Goal: Task Accomplishment & Management: Use online tool/utility

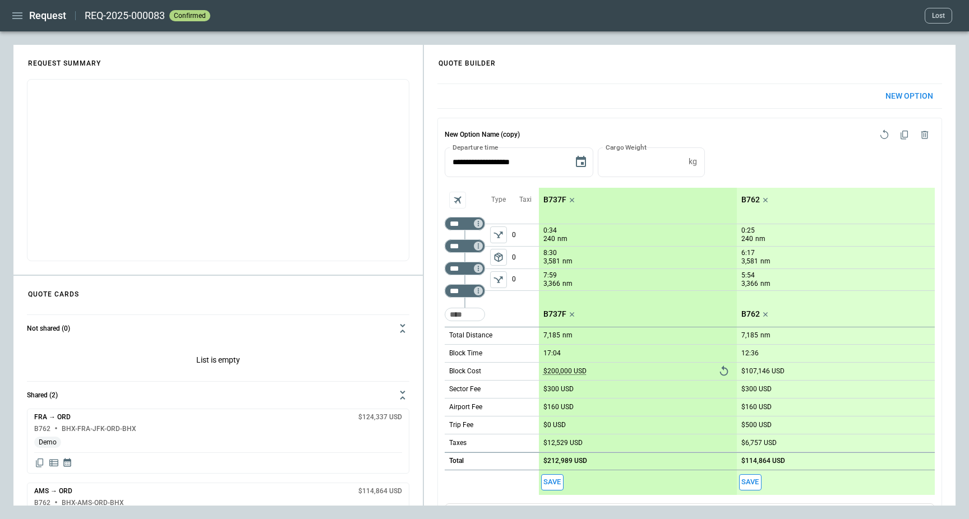
scroll to position [477, 0]
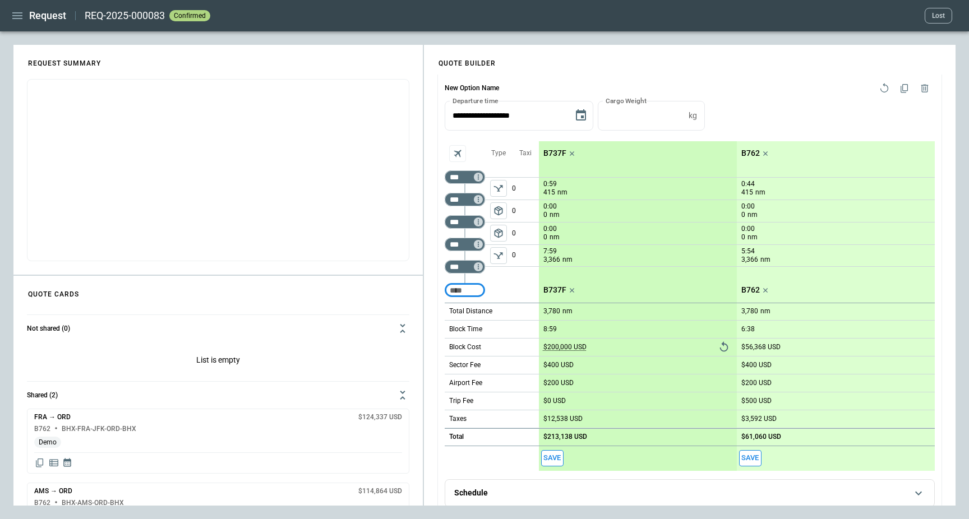
click at [24, 16] on icon "button" at bounding box center [17, 15] width 13 height 13
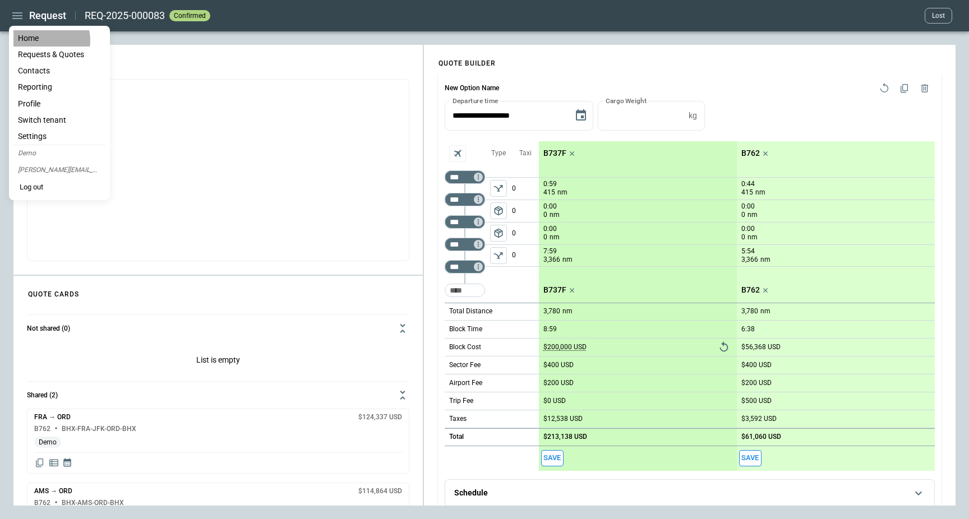
click at [43, 40] on li "Home" at bounding box center [59, 38] width 92 height 16
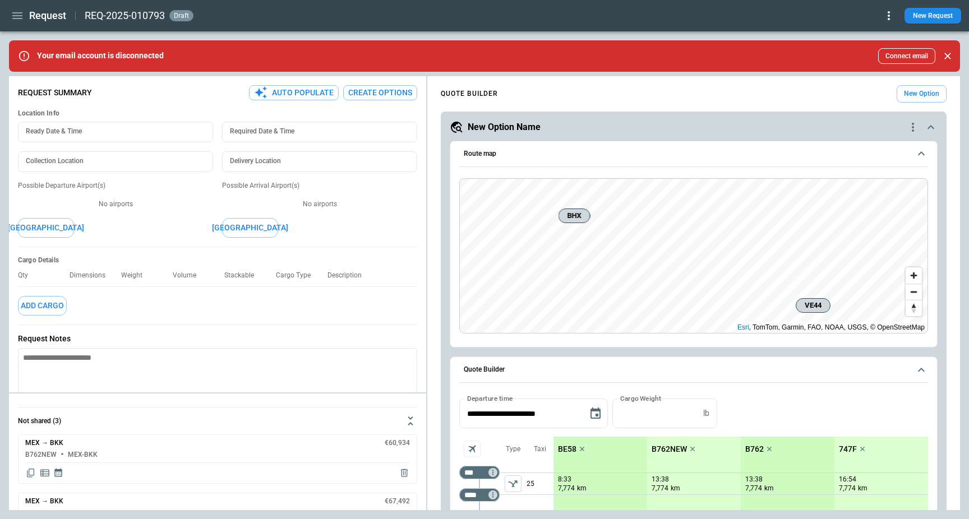
scroll to position [596, 0]
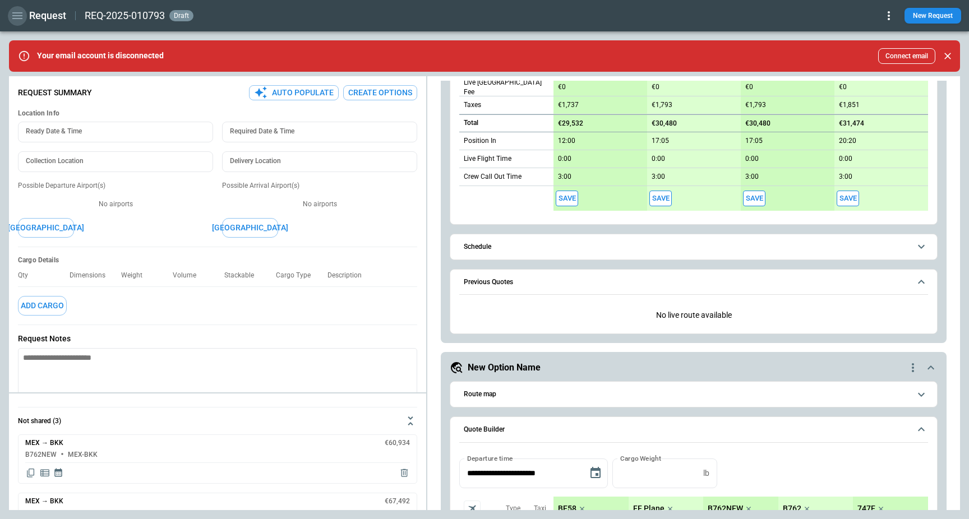
click at [21, 19] on icon "button" at bounding box center [17, 15] width 13 height 13
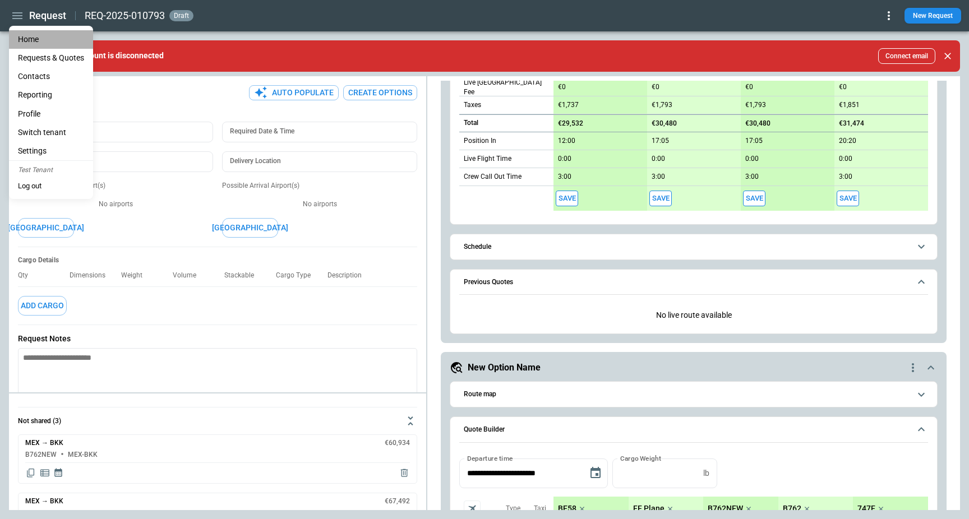
click at [40, 33] on li "Home" at bounding box center [51, 39] width 84 height 19
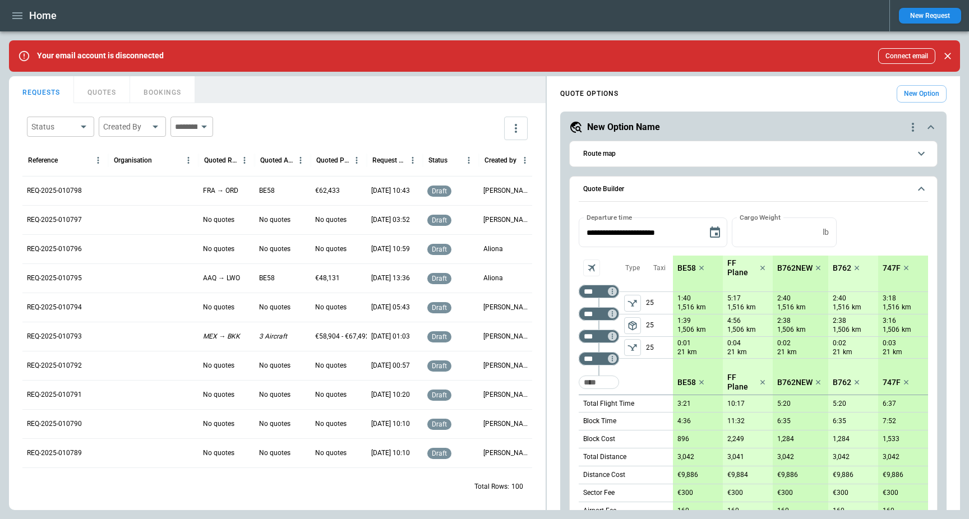
scroll to position [2171, 0]
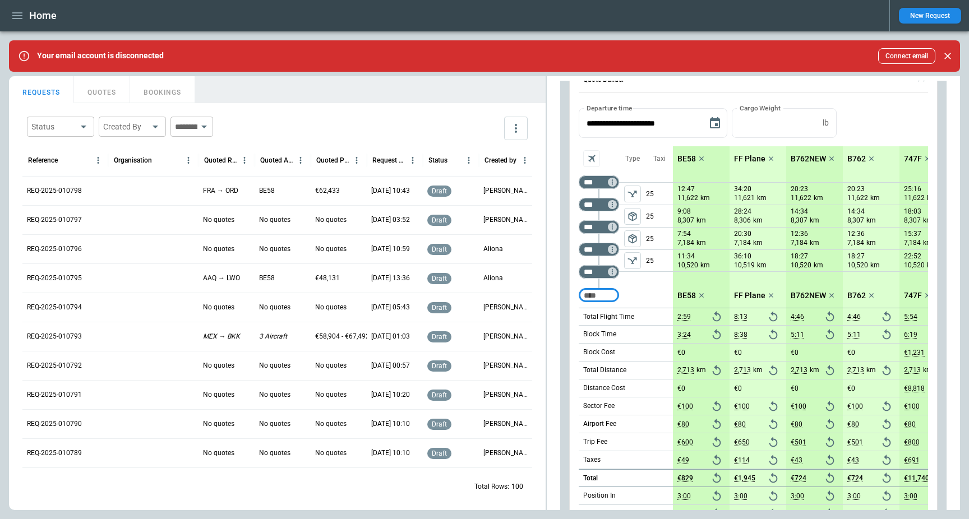
click at [56, 188] on p "REQ-2025-010798" at bounding box center [54, 191] width 55 height 10
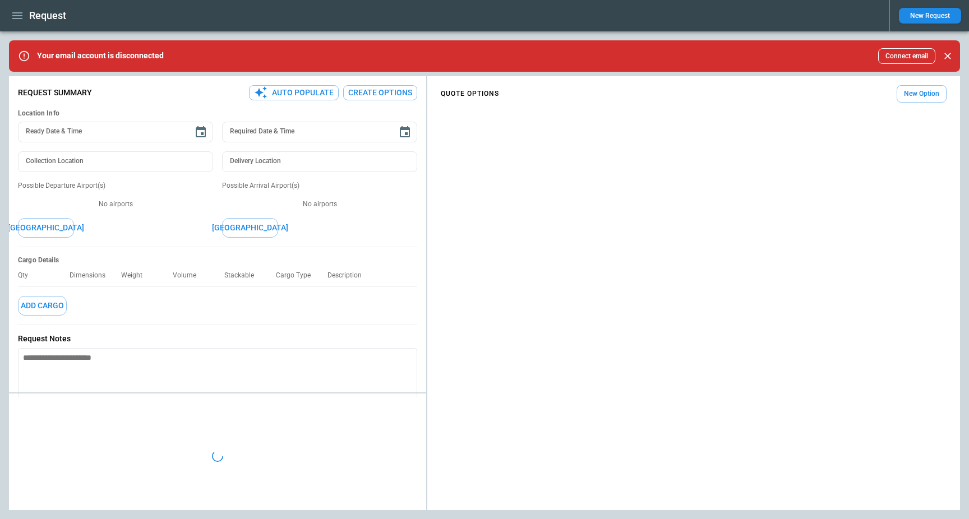
type textarea "*"
type input "**********"
type input "*******"
type input "***"
type textarea "*"
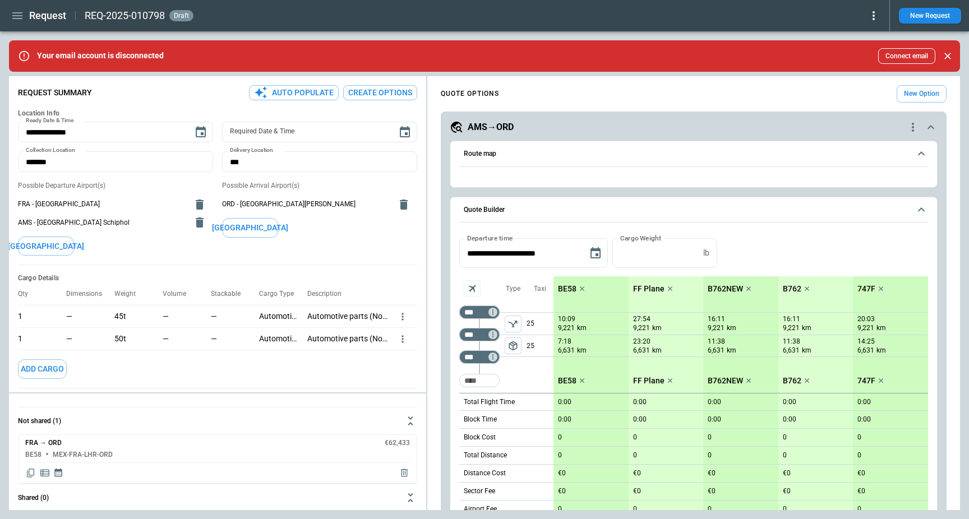
type input "**********"
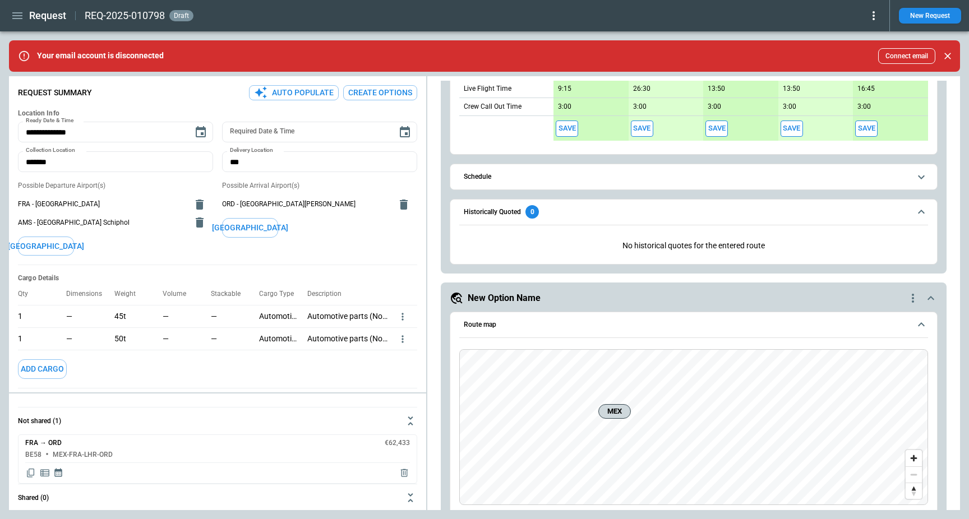
scroll to position [1588, 0]
click at [377, 98] on button "Create Options" at bounding box center [380, 92] width 74 height 15
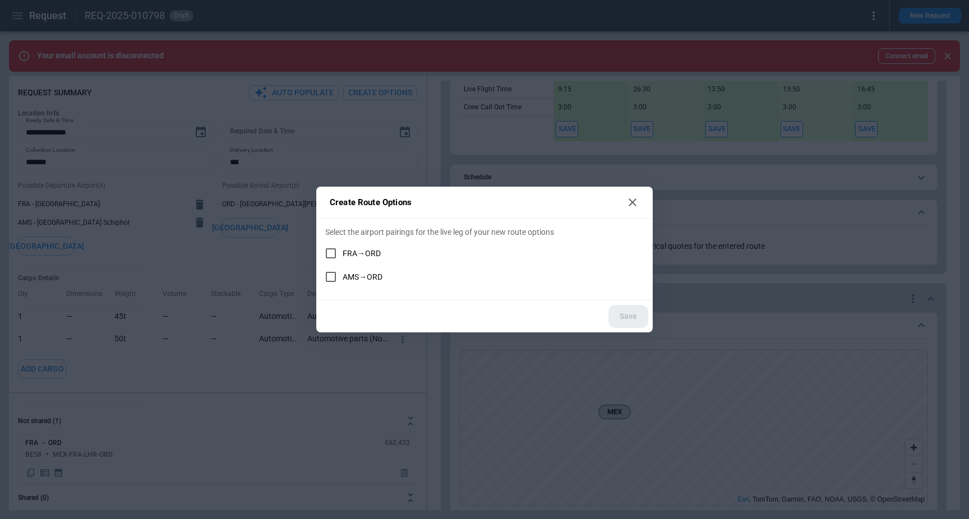
click at [628, 205] on icon at bounding box center [632, 202] width 13 height 13
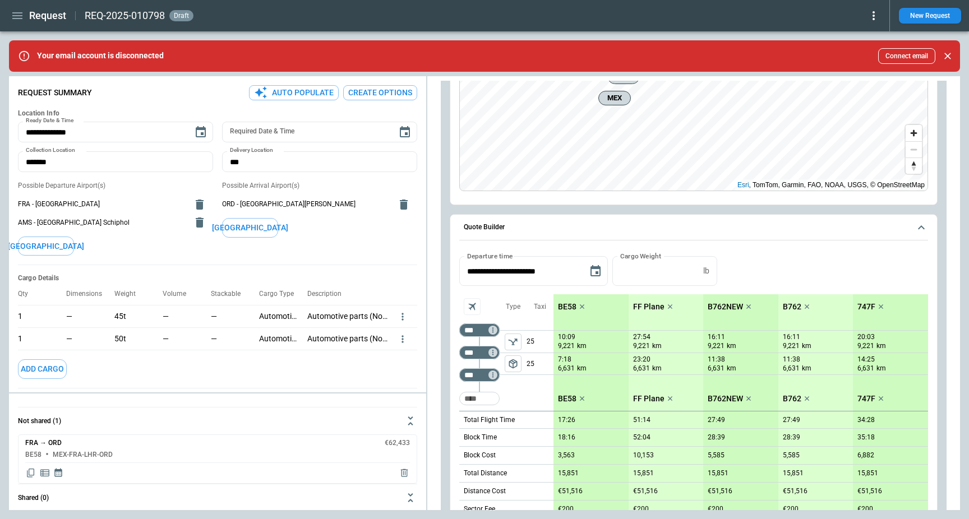
scroll to position [0, 0]
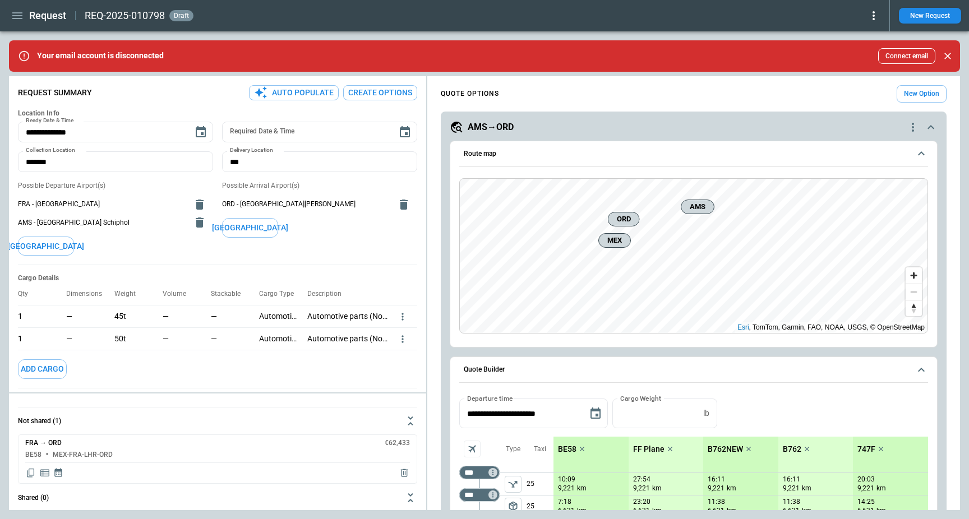
click at [912, 126] on icon "quote-option-actions" at bounding box center [912, 127] width 13 height 13
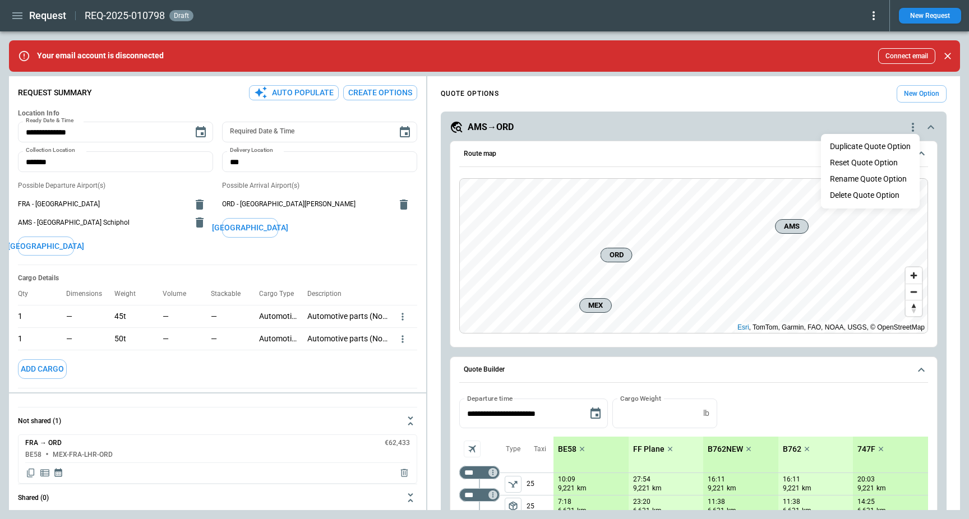
click at [875, 192] on li "Delete Quote Option" at bounding box center [870, 195] width 99 height 16
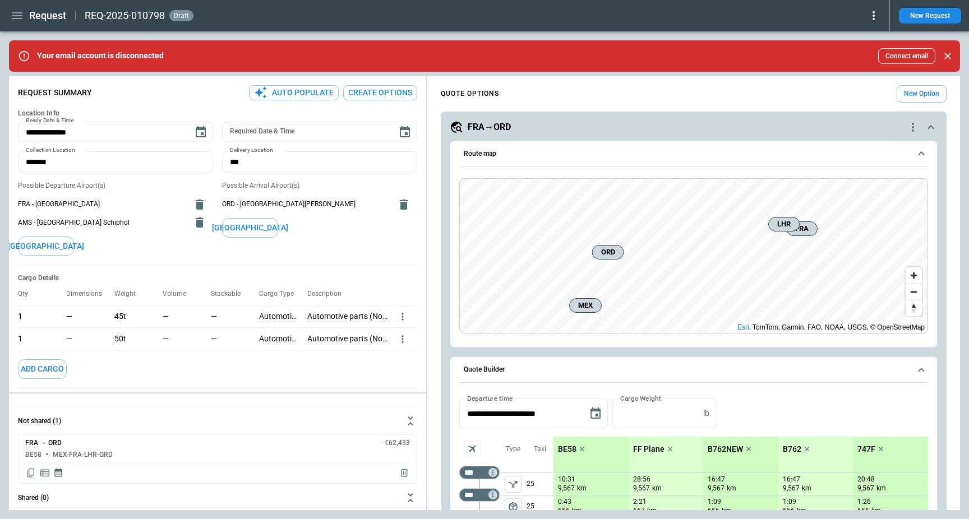
click at [913, 126] on icon "quote-option-actions" at bounding box center [912, 127] width 13 height 13
click at [889, 195] on li "Delete Quote Option" at bounding box center [870, 195] width 99 height 16
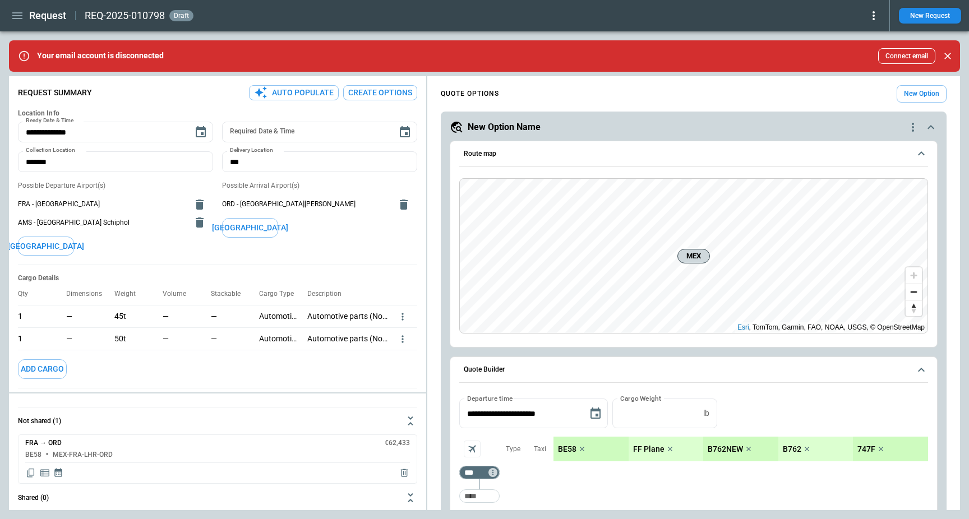
click at [915, 128] on icon "quote-option-actions" at bounding box center [912, 127] width 13 height 13
click at [880, 188] on li "Delete Quote Option" at bounding box center [870, 195] width 99 height 16
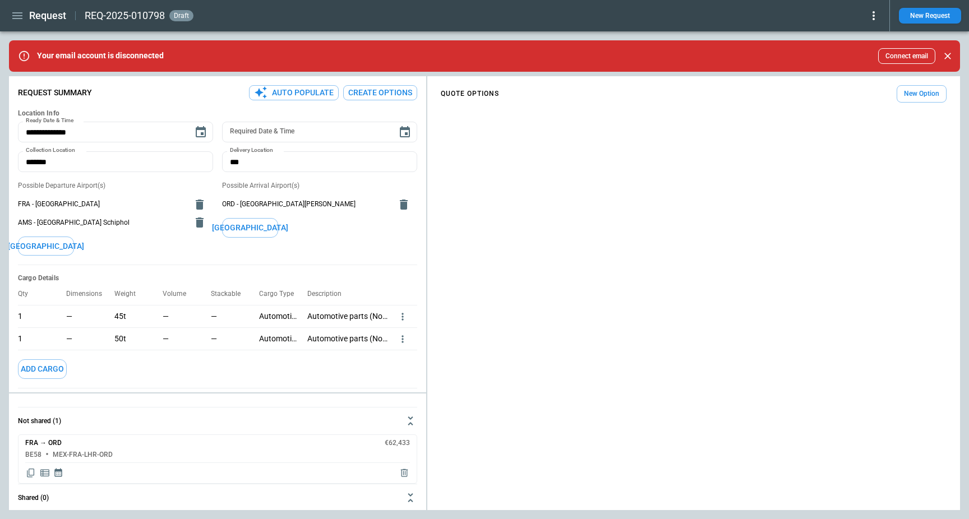
click at [369, 91] on button "Create Options" at bounding box center [380, 92] width 74 height 15
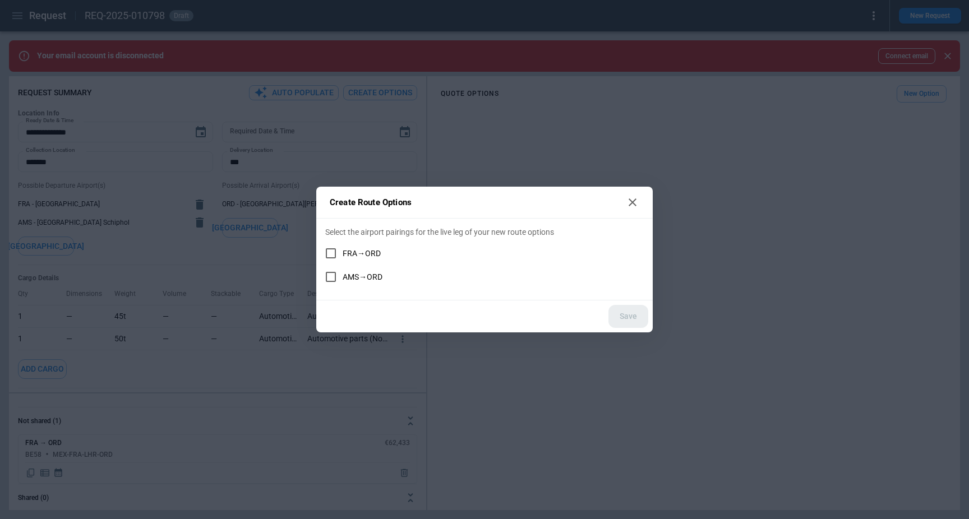
click at [350, 252] on span "FRA→ORD" at bounding box center [362, 254] width 38 height 10
click at [355, 272] on span "AMS→ORD" at bounding box center [363, 277] width 40 height 10
click at [628, 313] on button "Save" at bounding box center [628, 316] width 40 height 23
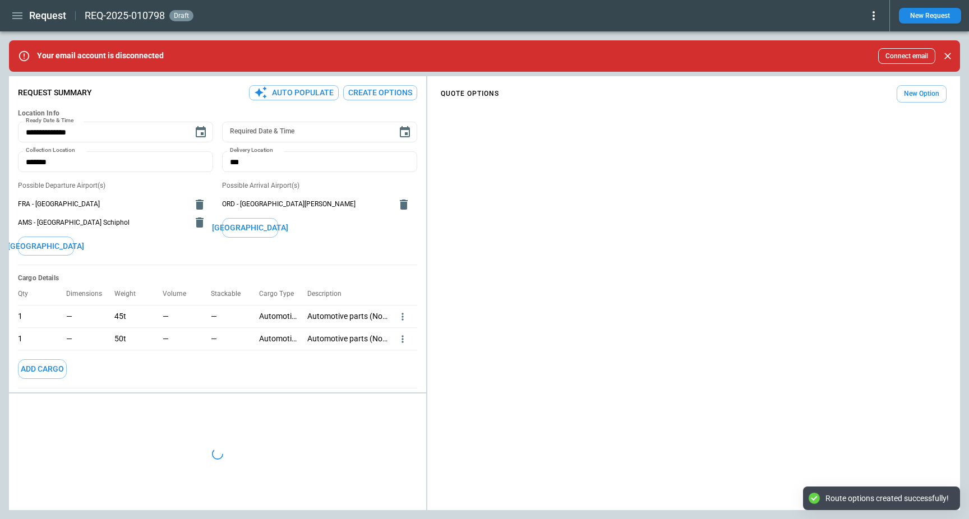
type textarea "*"
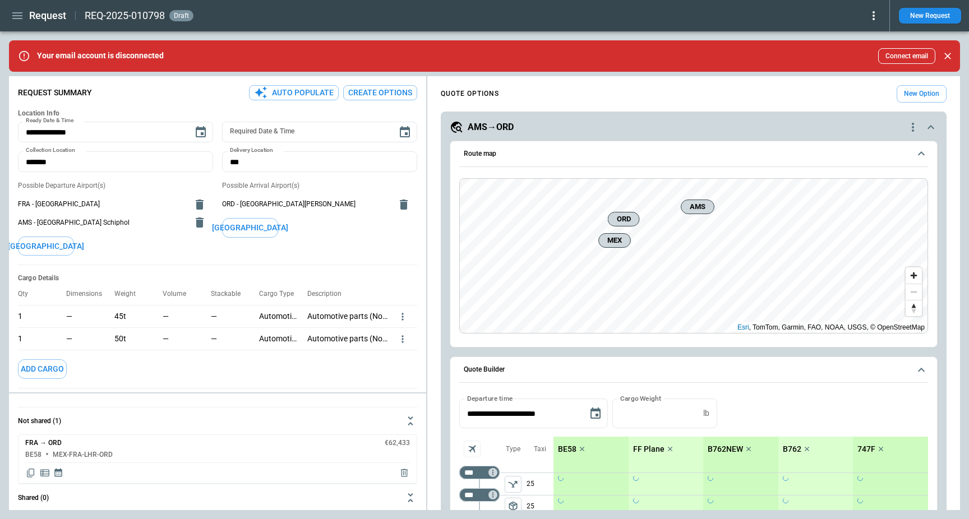
click at [494, 126] on h5 "AMS→ORD" at bounding box center [491, 127] width 46 height 12
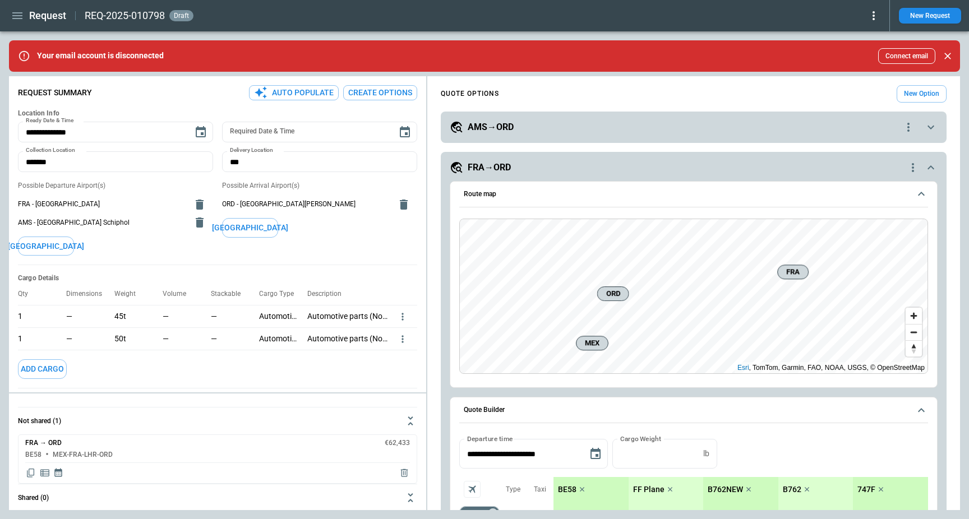
click at [492, 165] on h5 "FRA→ORD" at bounding box center [489, 167] width 43 height 12
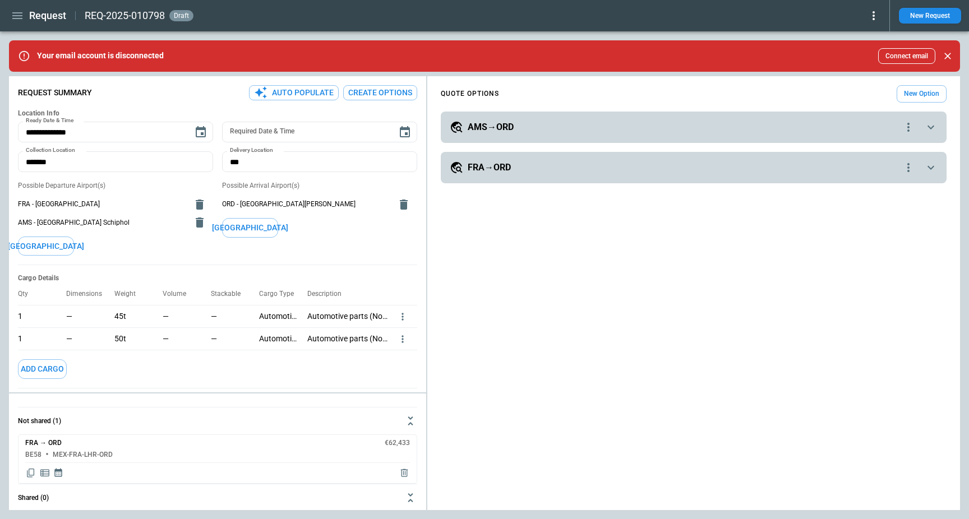
click at [518, 116] on div "**********" at bounding box center [694, 127] width 506 height 31
click at [491, 132] on h5 "AMS→ORD" at bounding box center [491, 127] width 46 height 12
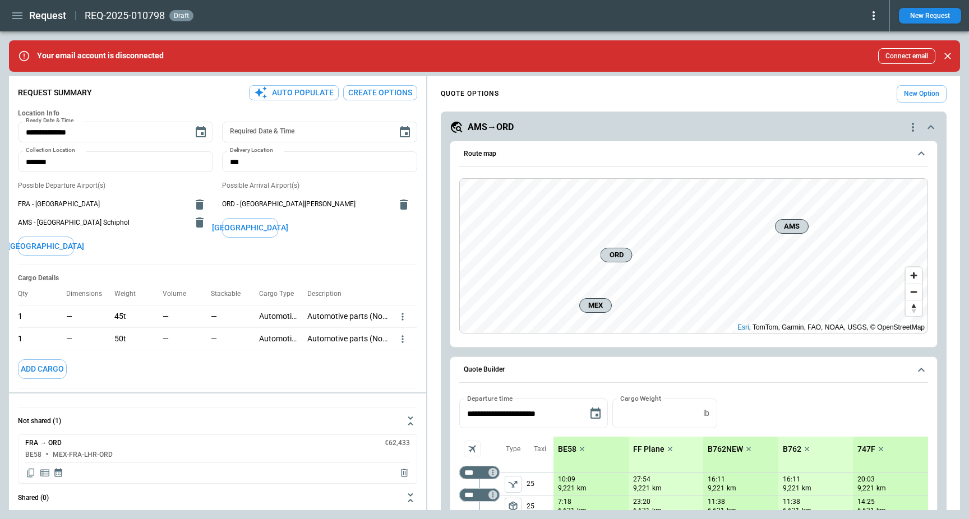
click at [523, 147] on button "Route map" at bounding box center [693, 154] width 469 height 26
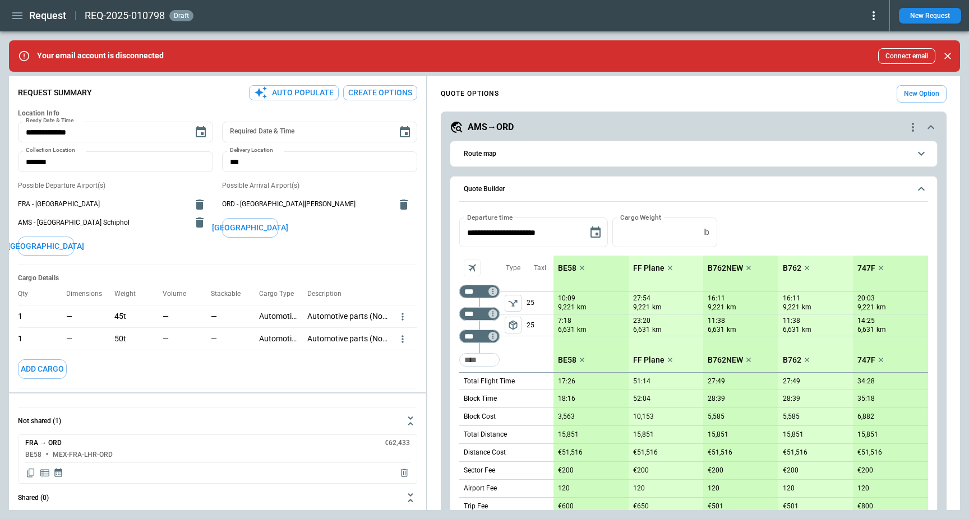
click at [541, 194] on button "Quote Builder" at bounding box center [693, 190] width 469 height 26
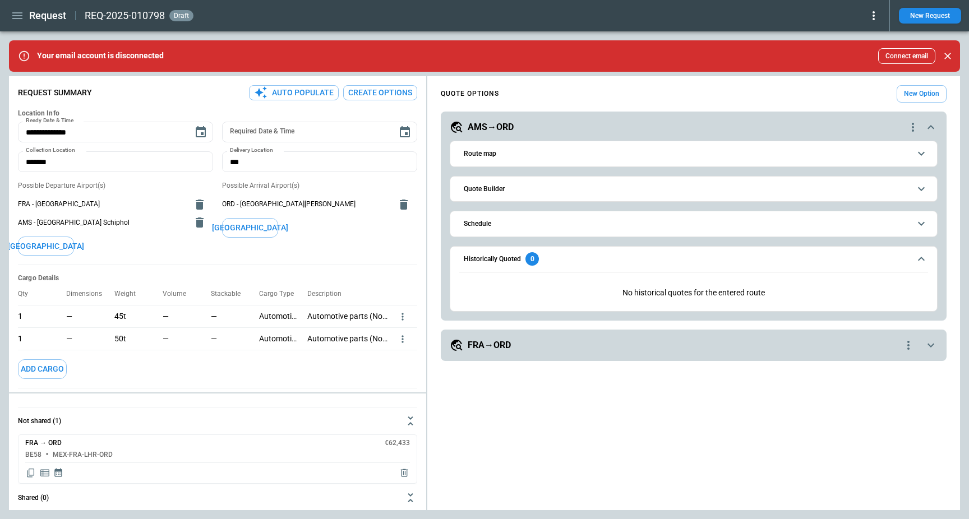
click at [556, 259] on span "Historically Quoted 0" at bounding box center [687, 258] width 446 height 13
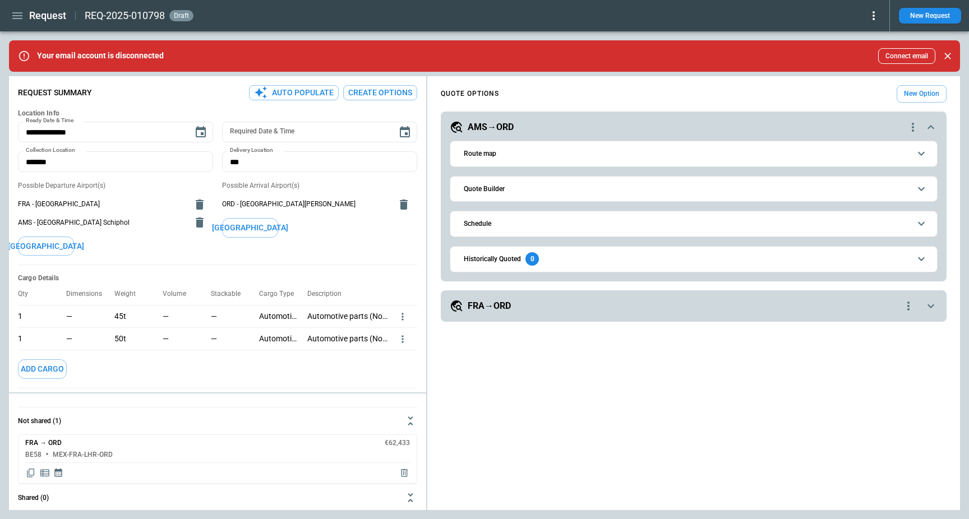
click at [553, 304] on div "FRA→ORD" at bounding box center [676, 305] width 452 height 13
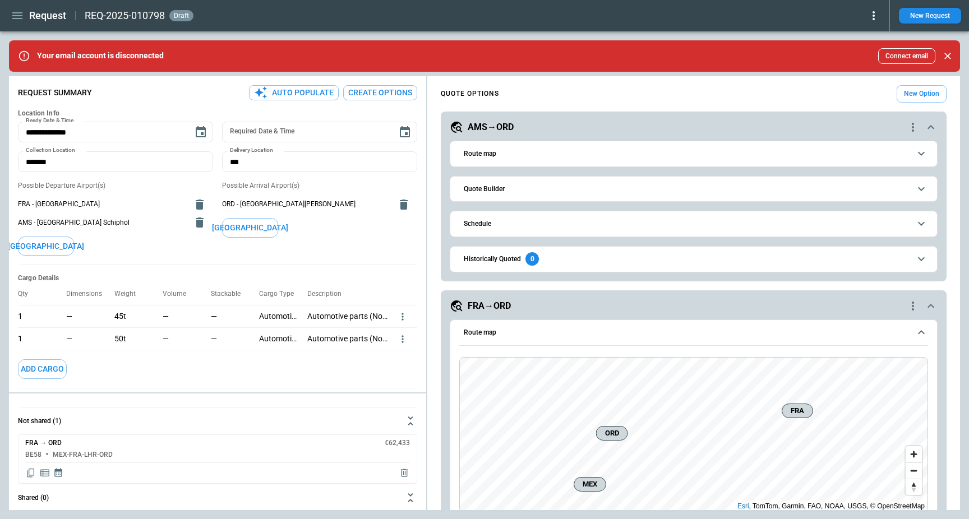
click at [541, 340] on button "Route map" at bounding box center [693, 333] width 469 height 26
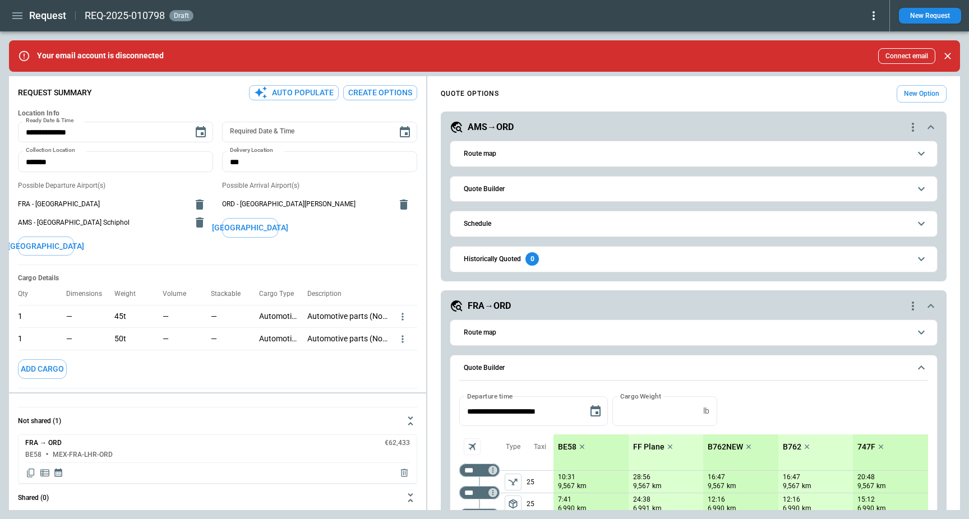
click at [545, 367] on span "Quote Builder" at bounding box center [687, 367] width 446 height 7
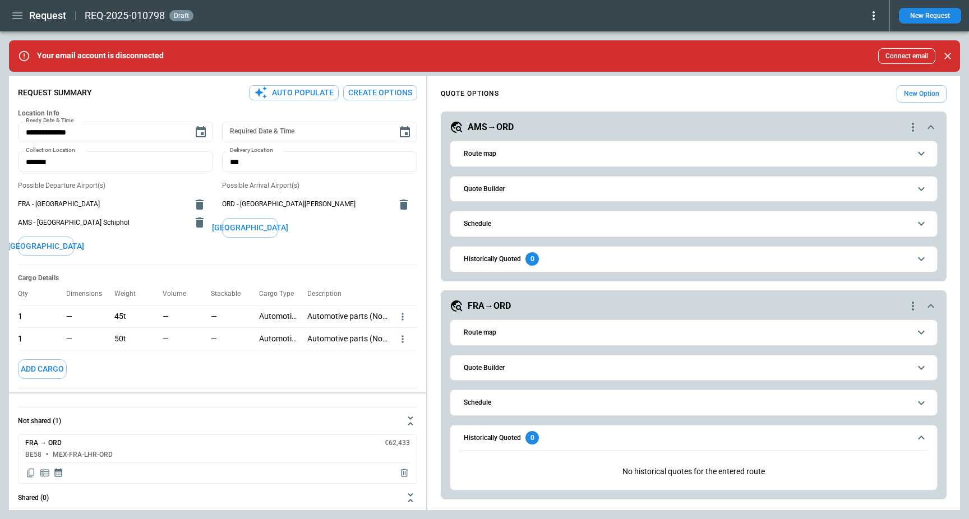
click at [556, 443] on span "Historically Quoted 0" at bounding box center [687, 437] width 446 height 13
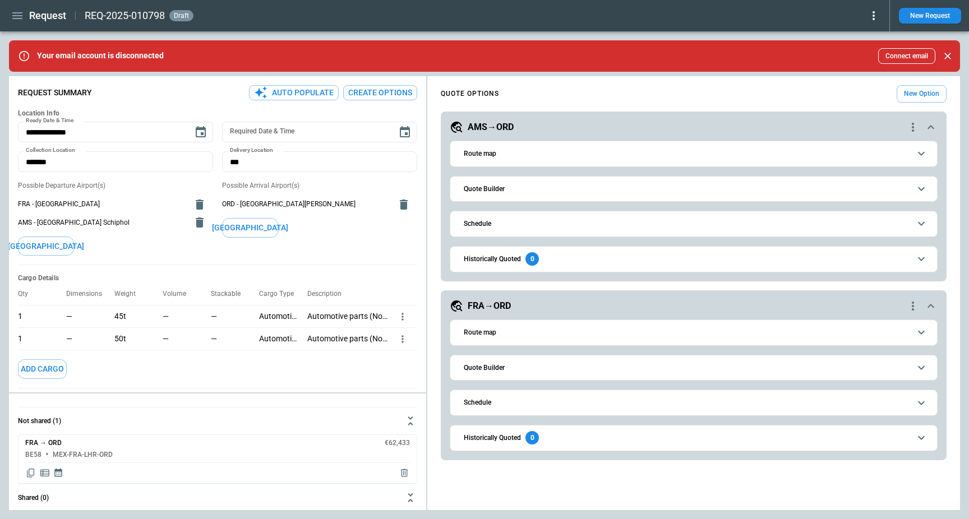
click at [534, 371] on button "Quote Builder" at bounding box center [693, 367] width 469 height 25
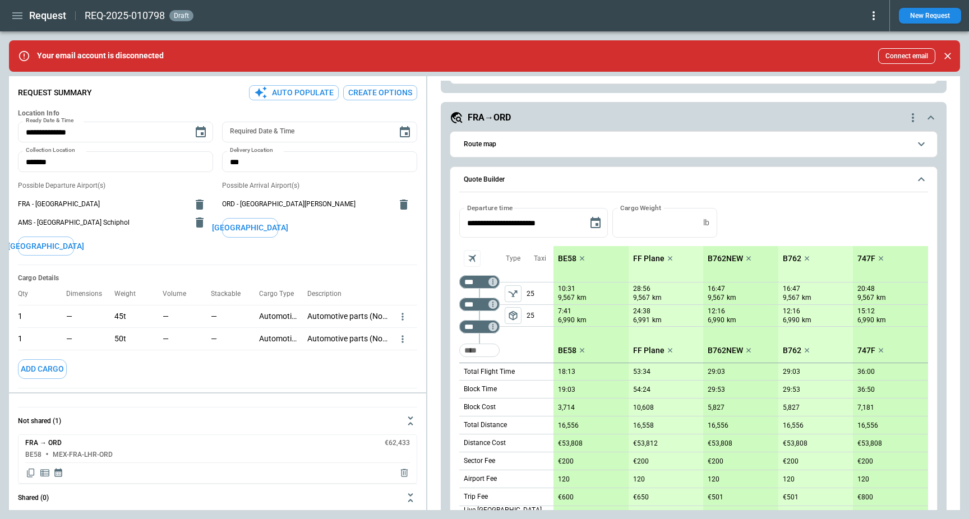
scroll to position [85, 0]
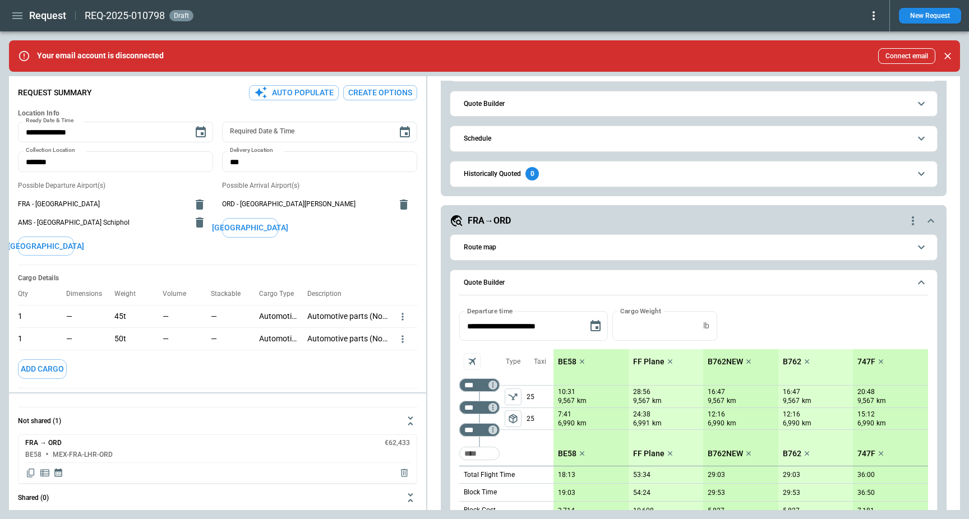
click at [545, 278] on button "Quote Builder" at bounding box center [693, 283] width 469 height 26
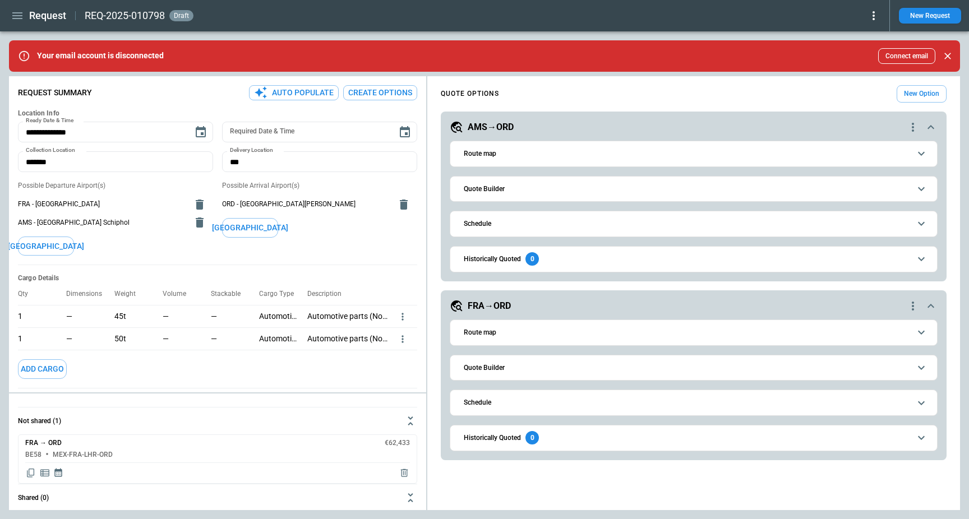
scroll to position [0, 0]
click at [528, 124] on div "AMS→ORD" at bounding box center [678, 127] width 456 height 13
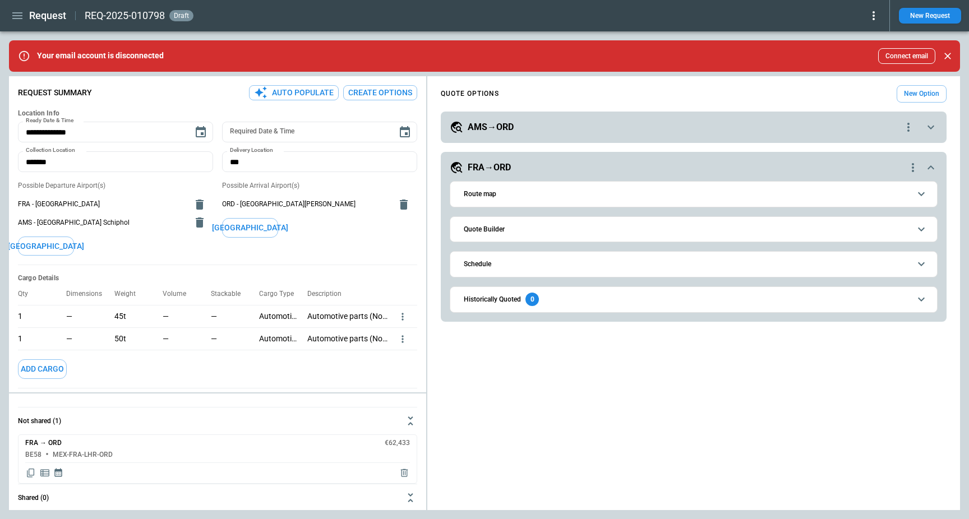
click at [528, 124] on div "AMS→ORD" at bounding box center [676, 127] width 452 height 13
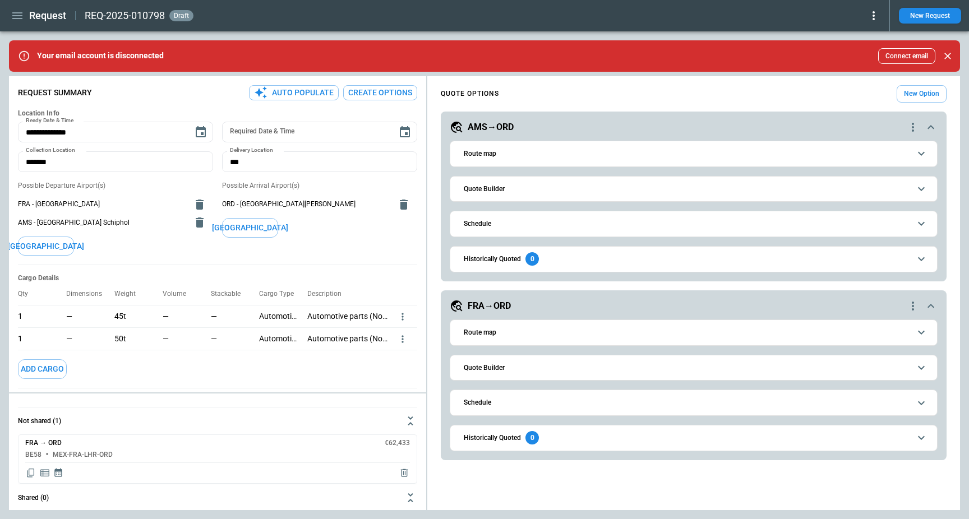
click at [493, 186] on h6 "Quote Builder" at bounding box center [484, 189] width 41 height 7
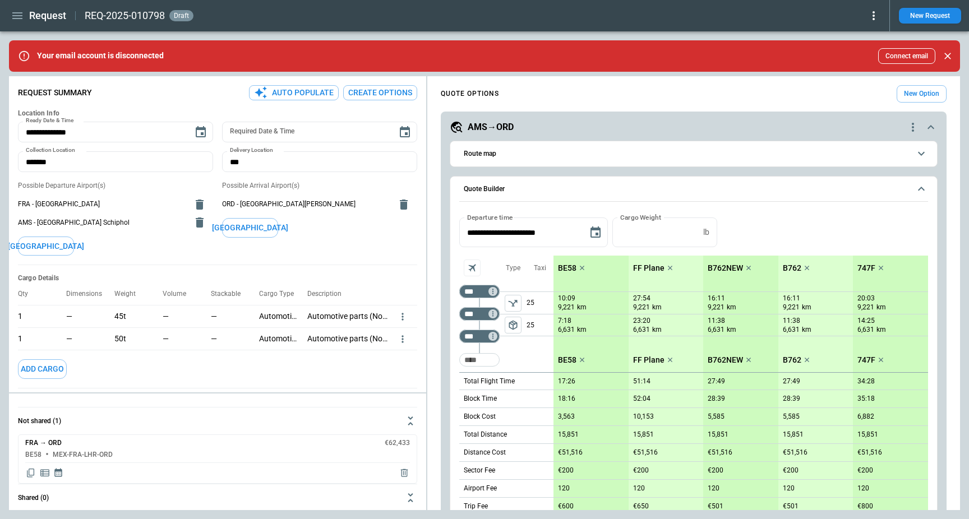
click at [493, 186] on h6 "Quote Builder" at bounding box center [484, 189] width 41 height 7
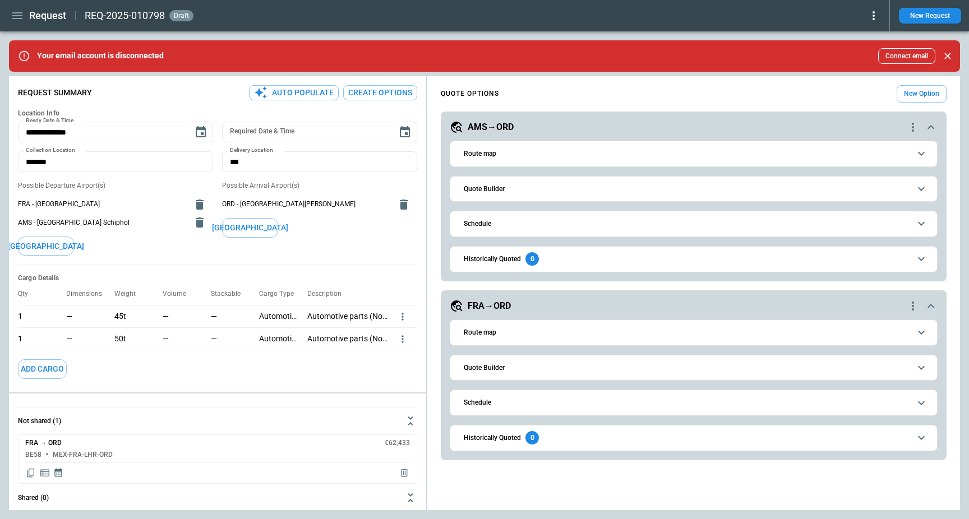
click at [503, 158] on button "Route map" at bounding box center [693, 153] width 469 height 25
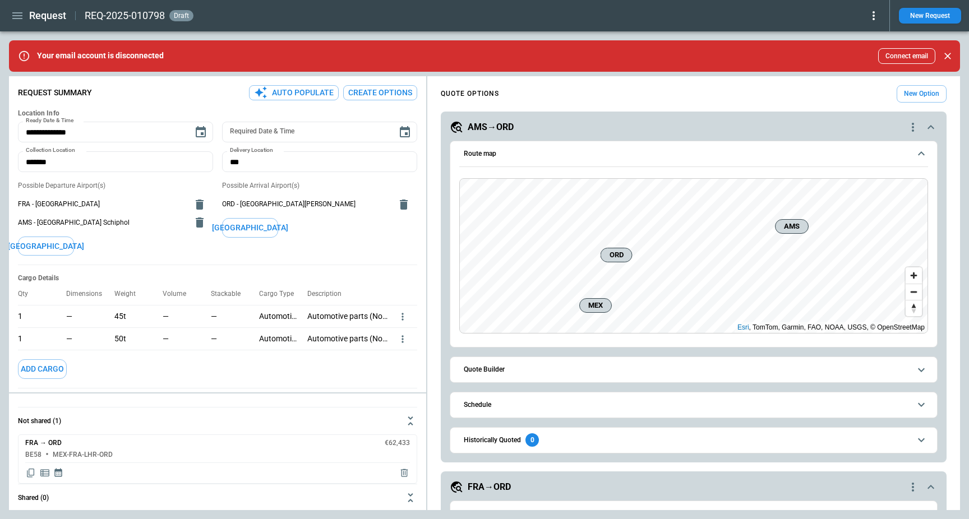
click at [575, 164] on button "Route map" at bounding box center [693, 154] width 469 height 26
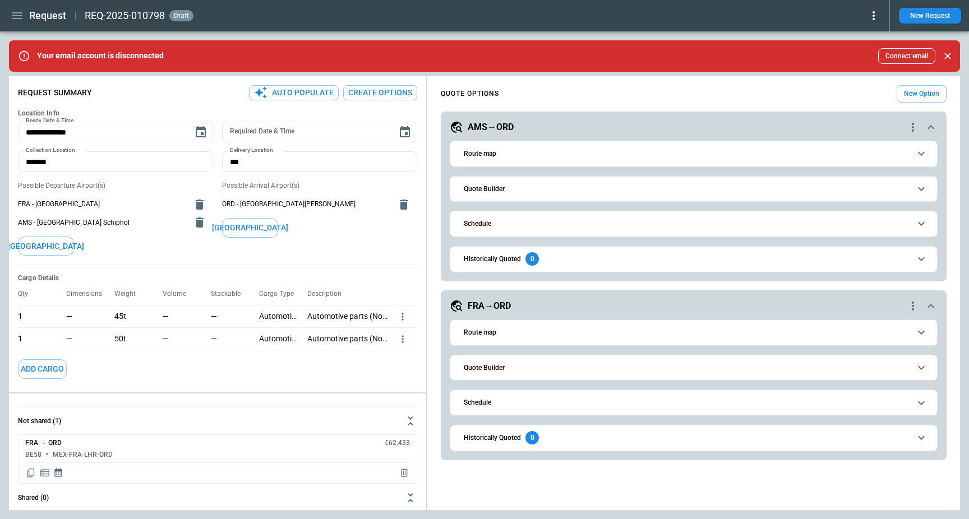
click at [562, 188] on span "Quote Builder" at bounding box center [687, 189] width 446 height 7
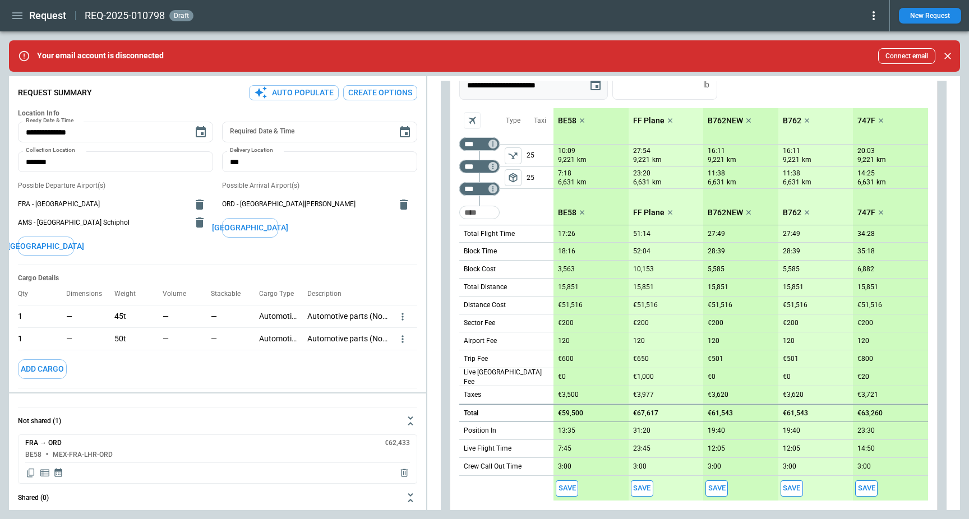
scroll to position [147, 0]
click at [514, 202] on div "Type package_2" at bounding box center [513, 167] width 27 height 117
click at [396, 94] on button "Create Options" at bounding box center [380, 92] width 74 height 15
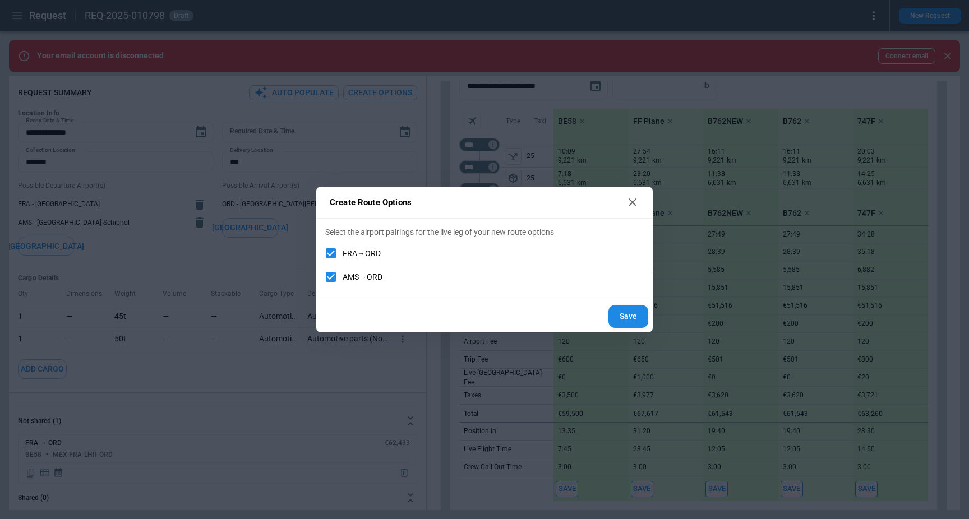
click at [627, 200] on icon at bounding box center [632, 202] width 13 height 13
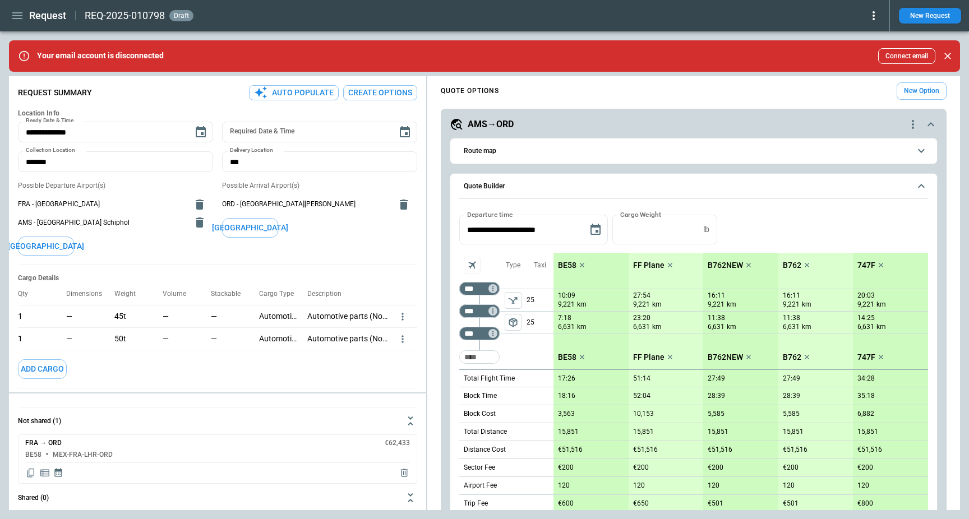
scroll to position [0, 0]
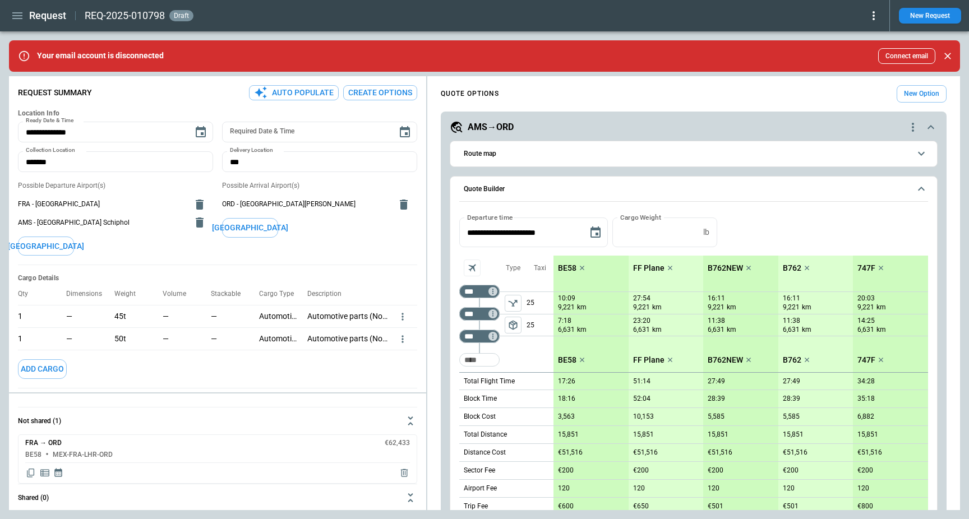
click at [537, 186] on span "Quote Builder" at bounding box center [687, 189] width 446 height 7
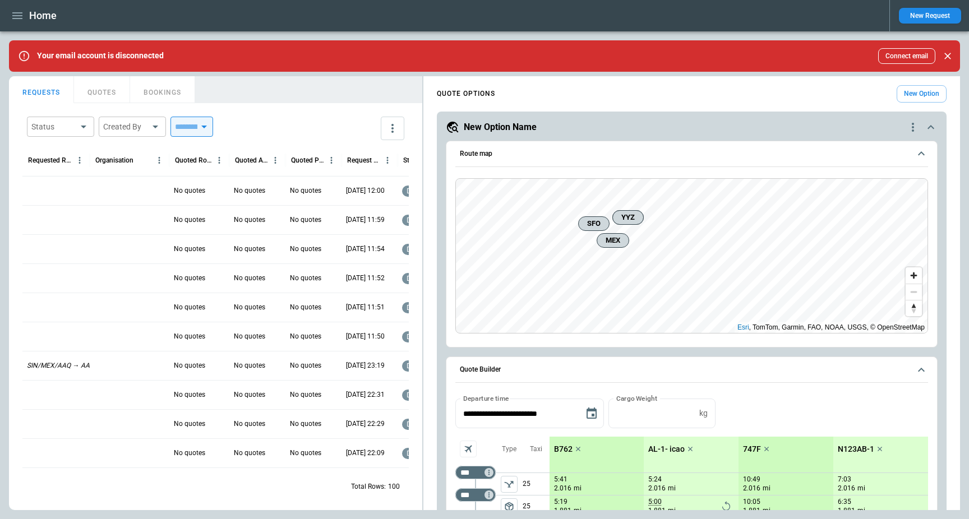
click at [49, 354] on div "SIN/MEX/AAQ → AAY/PEX" at bounding box center [55, 365] width 67 height 29
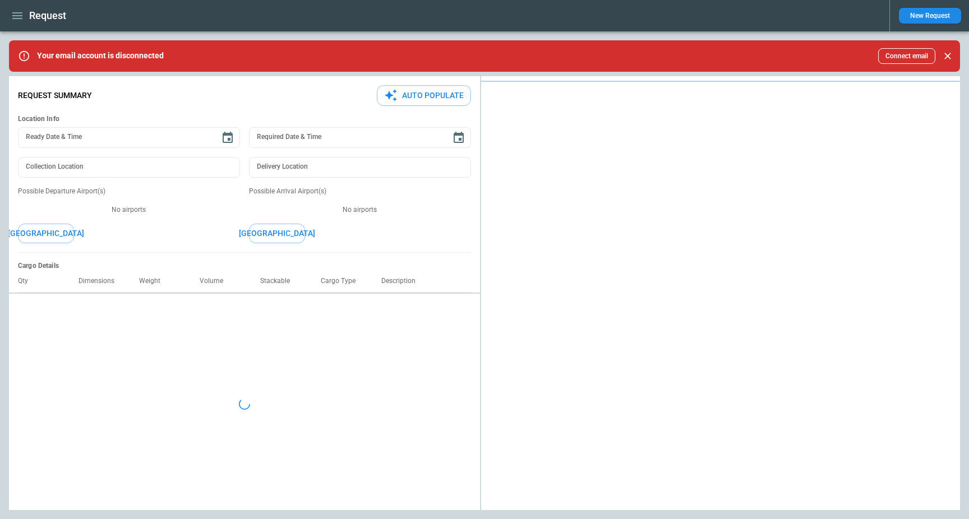
type textarea "*"
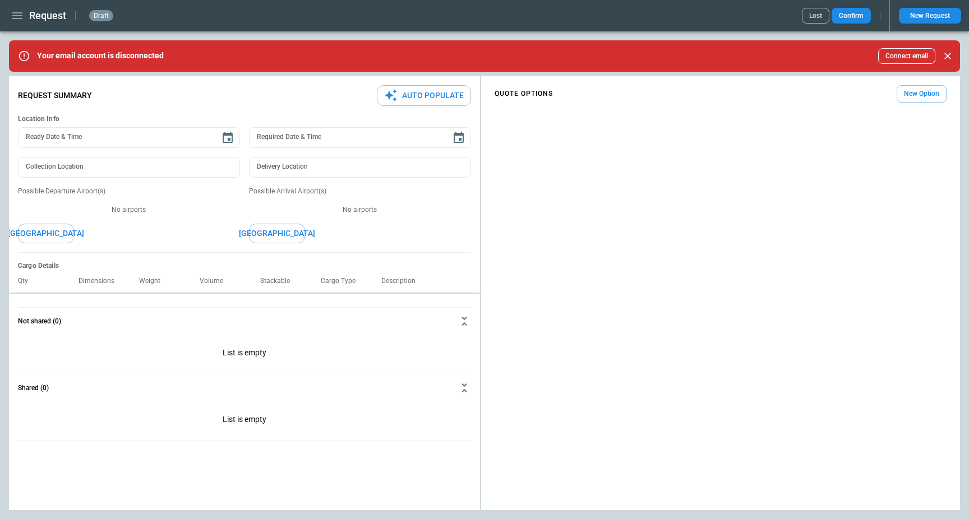
type input "**********"
type textarea "**********"
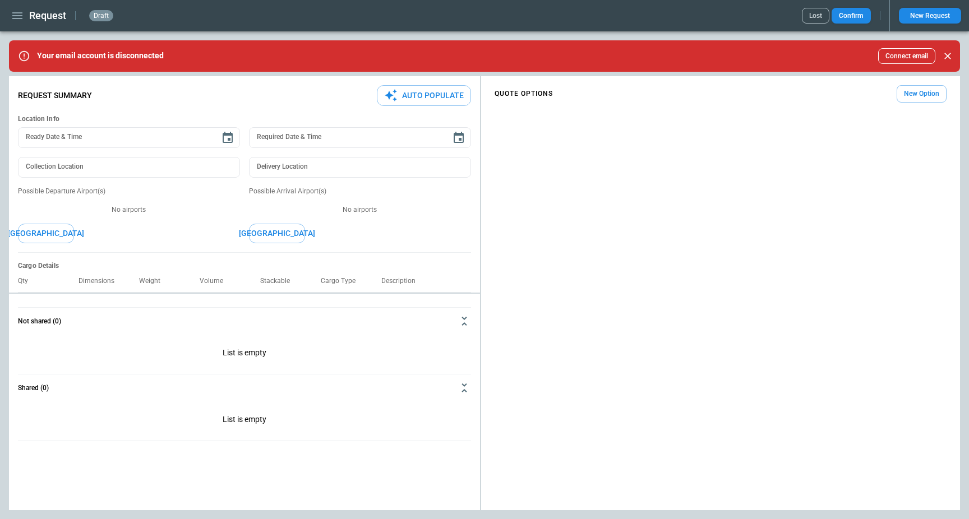
type textarea "*"
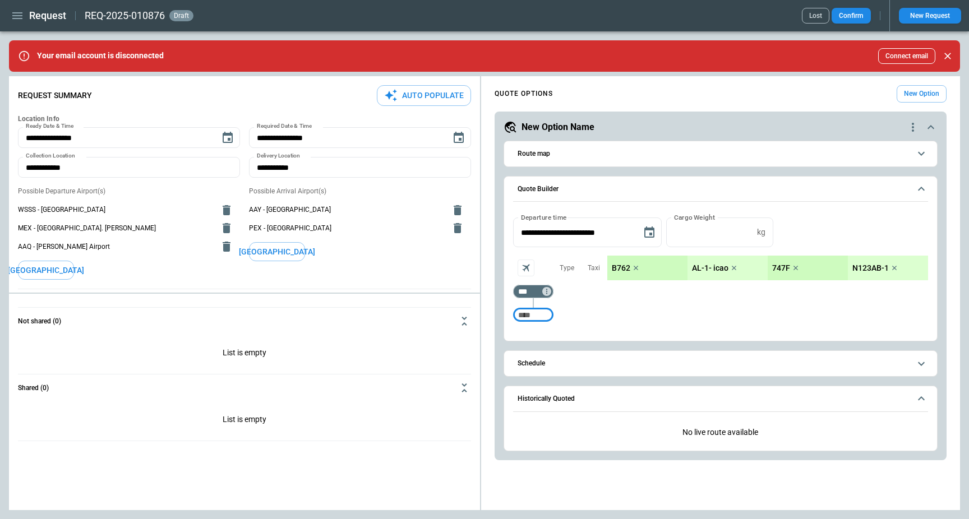
click at [8, 16] on button "button" at bounding box center [17, 16] width 19 height 20
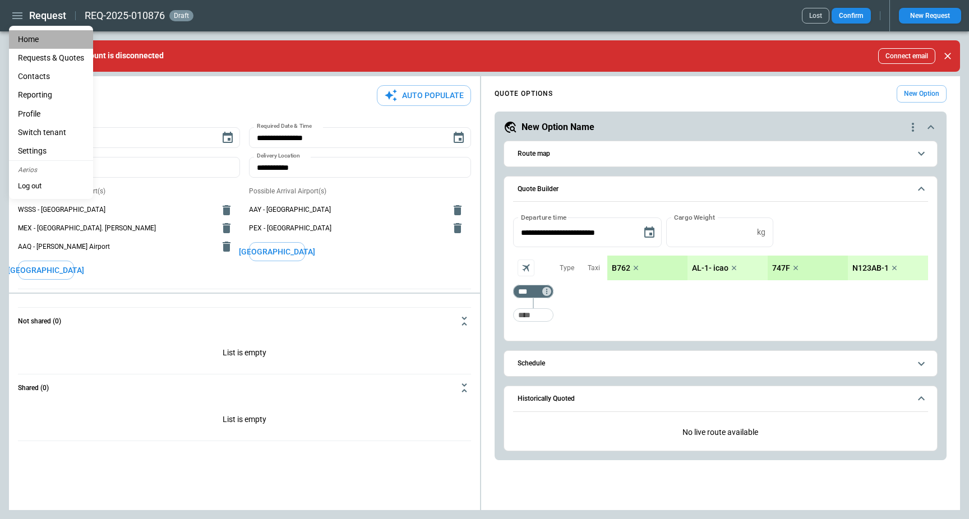
click at [55, 37] on li "Home" at bounding box center [51, 39] width 84 height 19
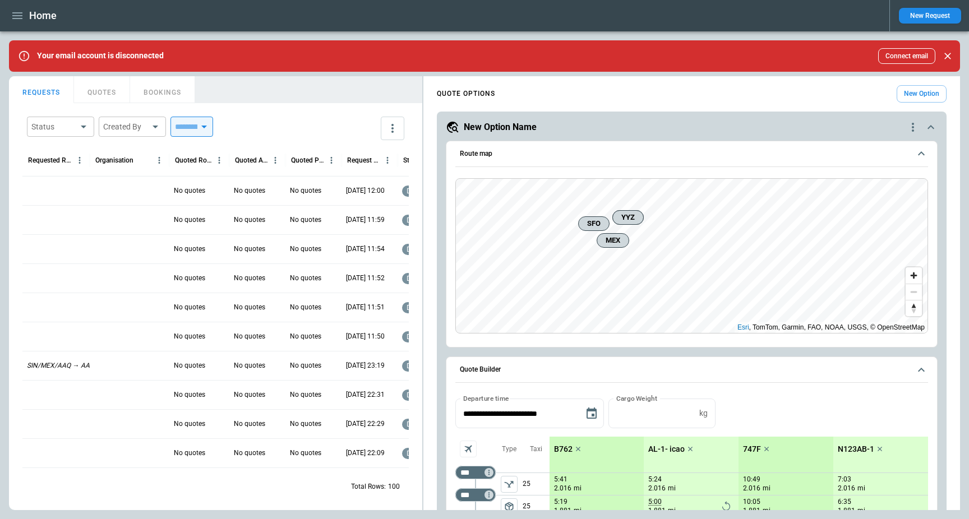
click at [43, 194] on div at bounding box center [55, 190] width 67 height 29
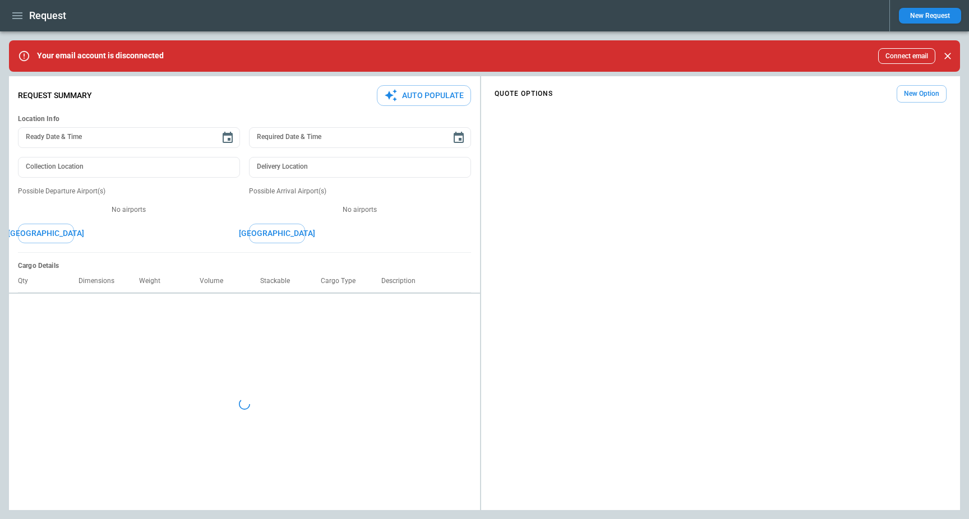
type textarea "*"
type input "**********"
type textarea "*"
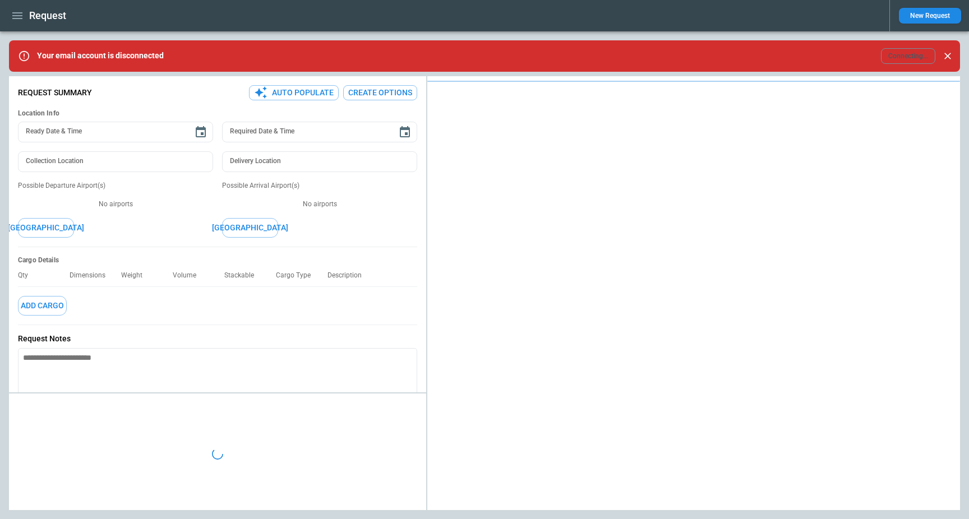
type input "**********"
type input "*******"
type input "***"
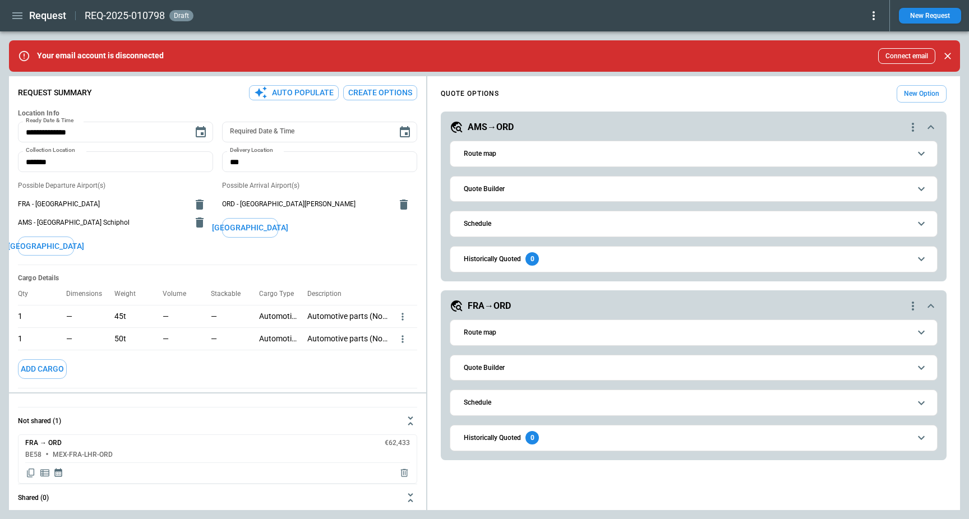
type textarea "*"
click at [21, 19] on icon "button" at bounding box center [17, 15] width 13 height 13
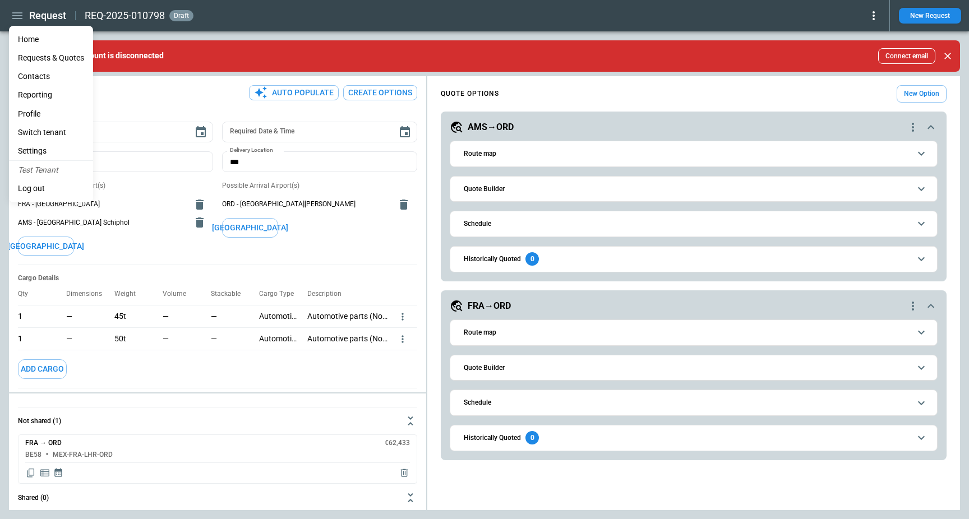
click at [59, 91] on li "Reporting" at bounding box center [51, 95] width 84 height 19
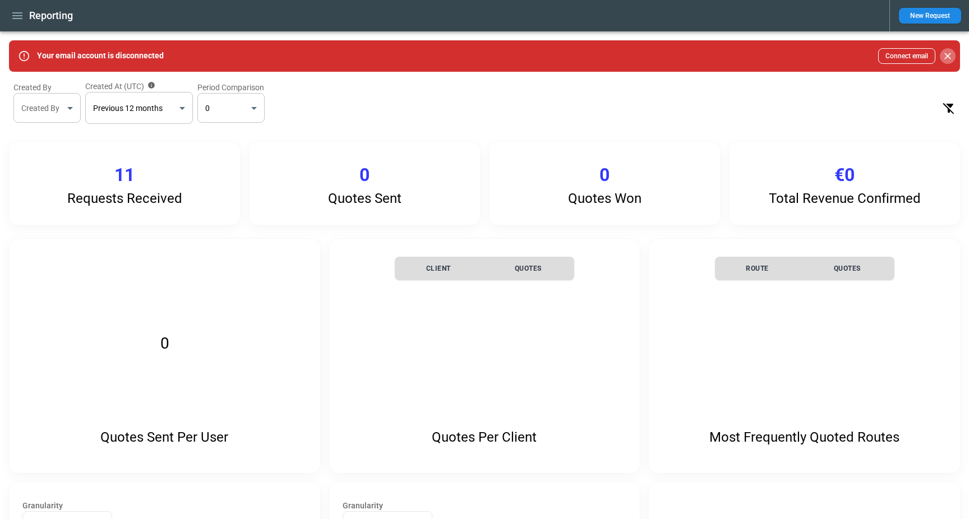
click at [948, 55] on icon "Close" at bounding box center [947, 56] width 7 height 7
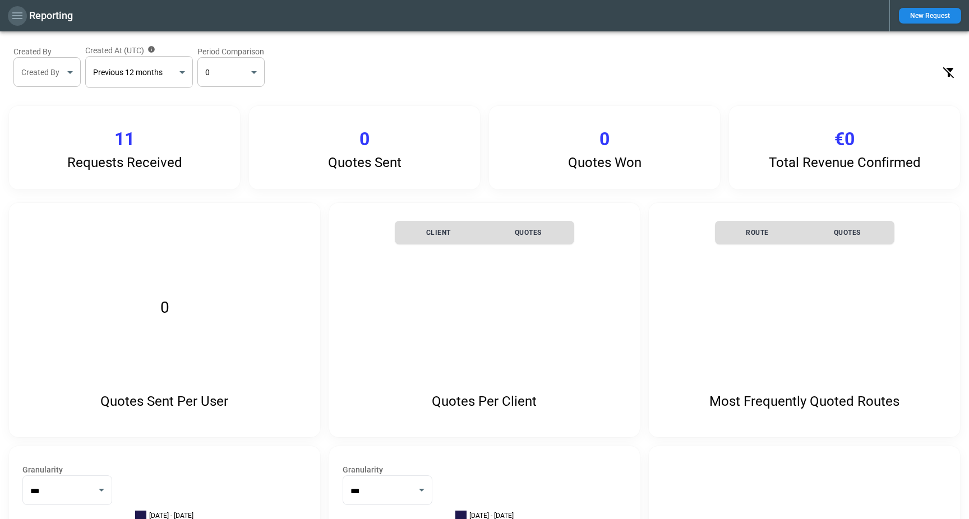
click at [19, 17] on icon "button" at bounding box center [17, 15] width 13 height 13
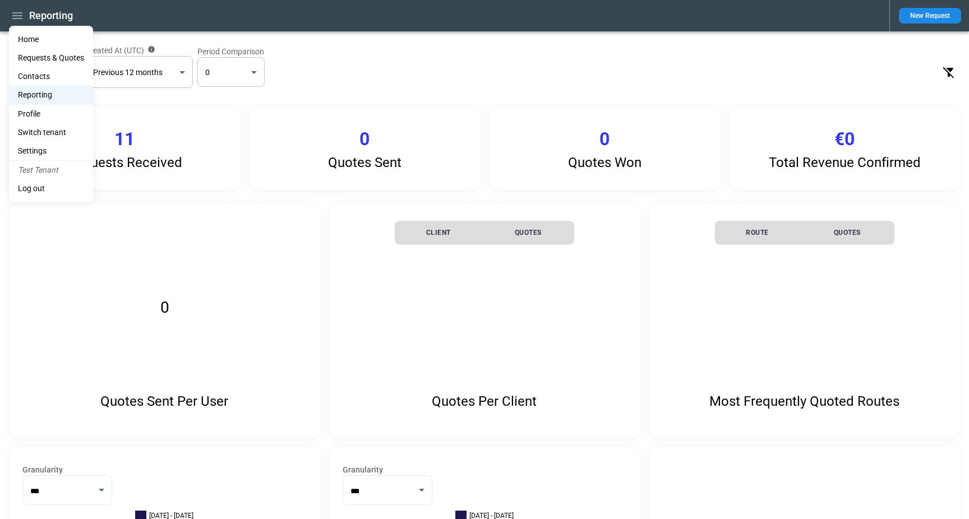
click at [31, 39] on li "Home" at bounding box center [51, 39] width 84 height 19
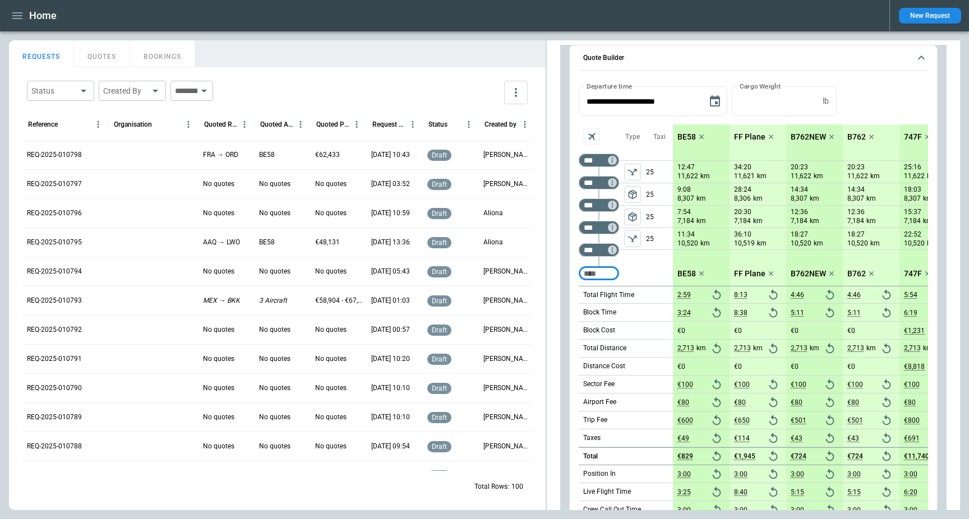
scroll to position [2153, 0]
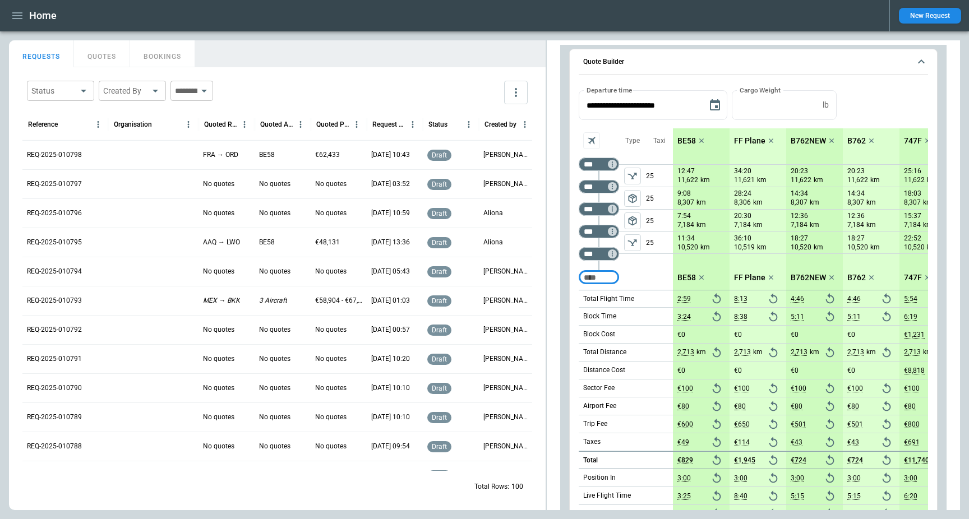
click at [71, 146] on div "REQ-2025-010798" at bounding box center [65, 154] width 86 height 29
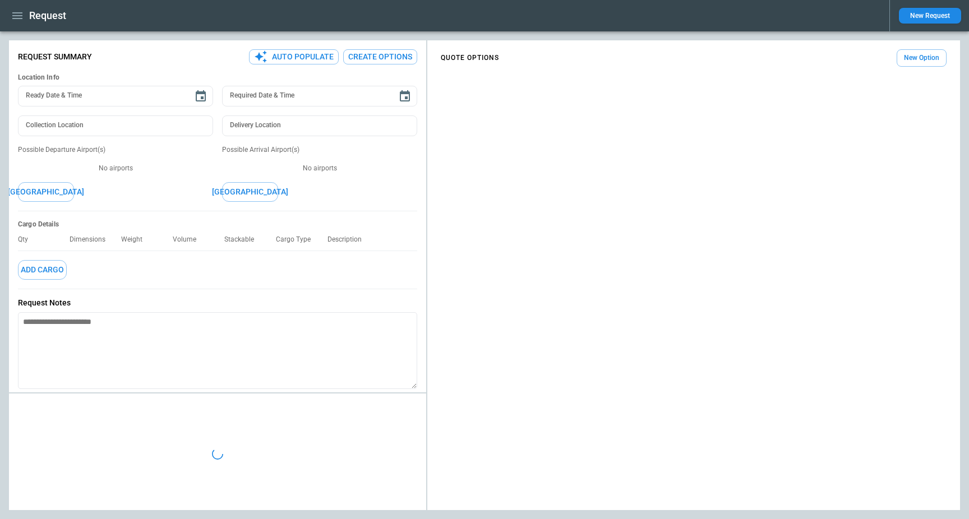
type textarea "*"
type input "**********"
type input "*******"
type input "***"
type textarea "*"
